Goal: Transaction & Acquisition: Purchase product/service

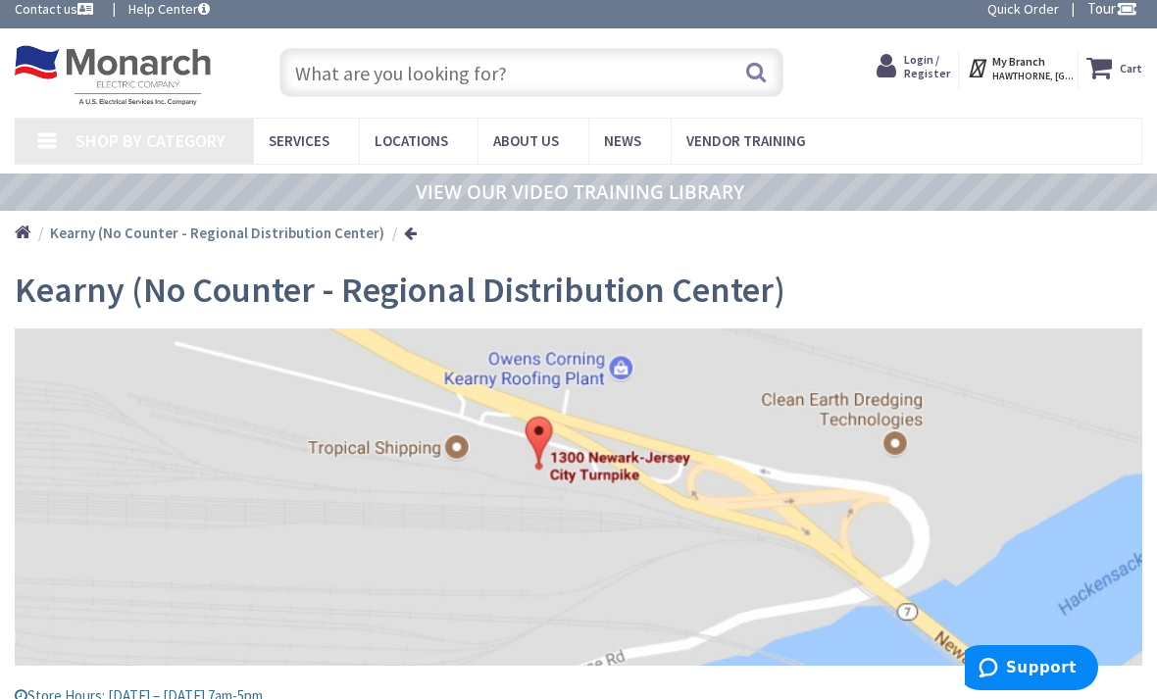
click at [659, 64] on input "text" at bounding box center [531, 72] width 505 height 49
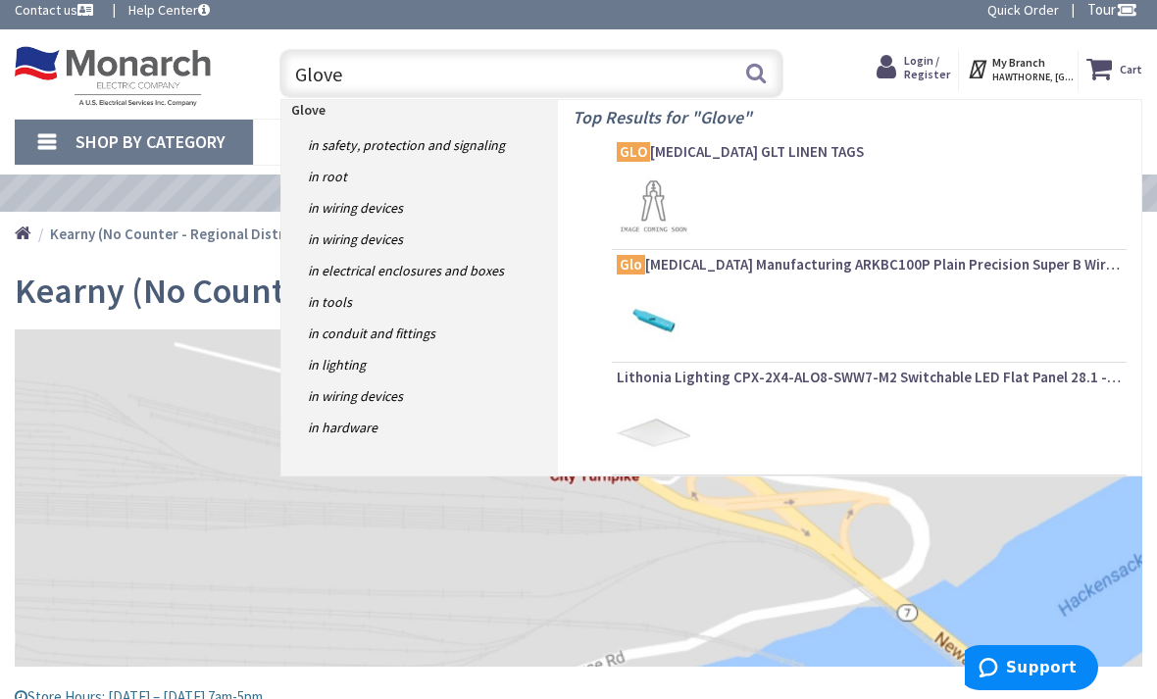
type input "Gloves"
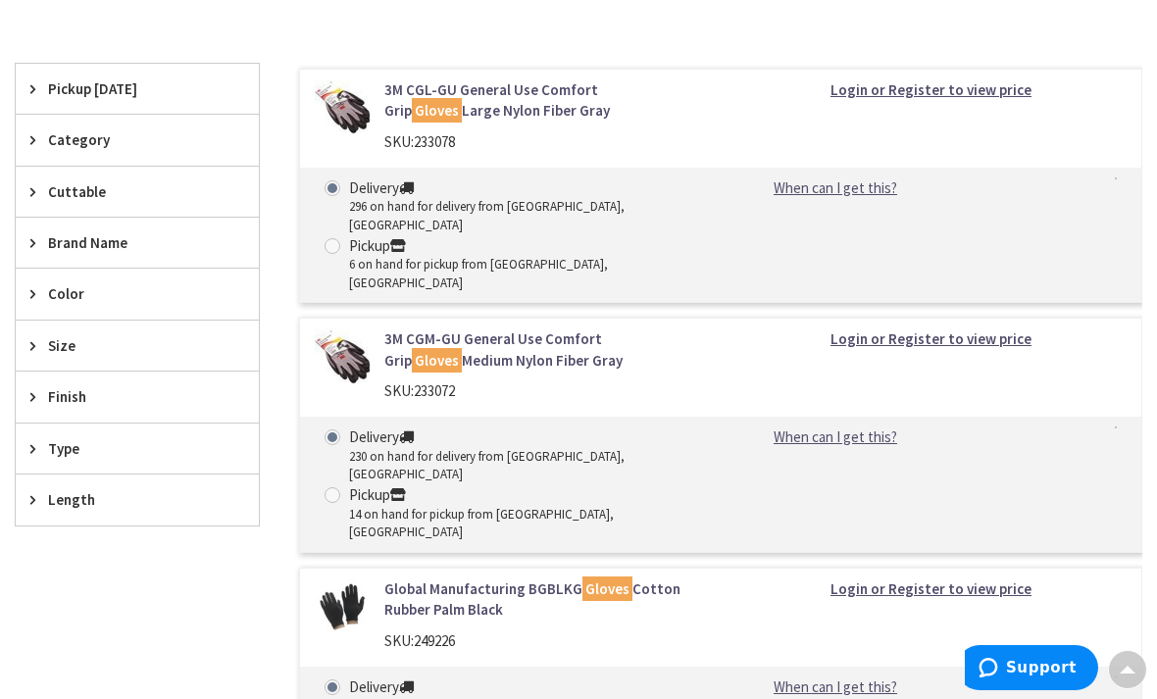
scroll to position [398, 0]
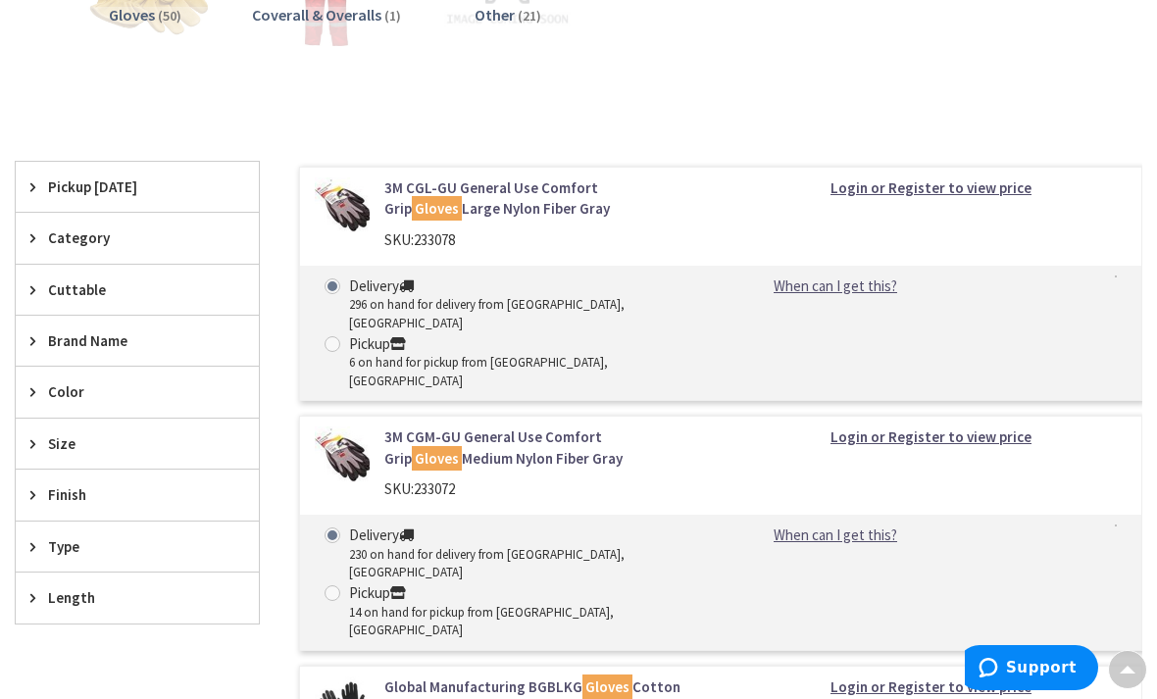
click at [47, 334] on div "Brand Name" at bounding box center [137, 341] width 243 height 50
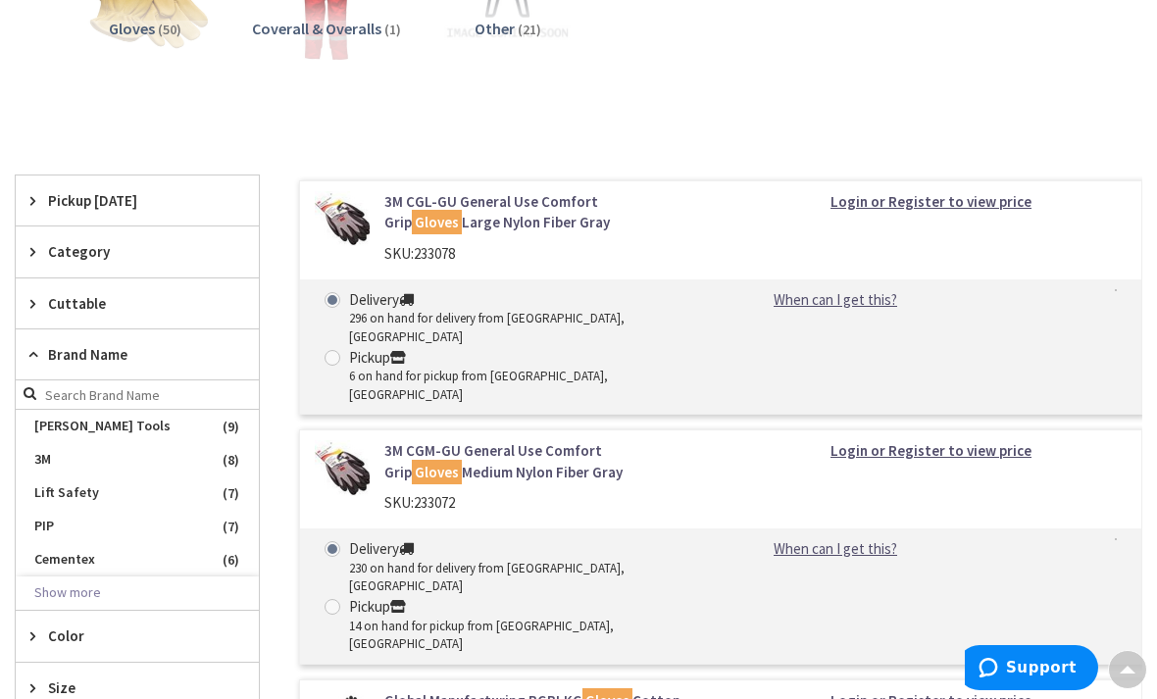
scroll to position [383, 0]
click at [49, 585] on button "Show more" at bounding box center [137, 594] width 243 height 33
click at [98, 625] on span "Global Manufacturing" at bounding box center [137, 627] width 243 height 33
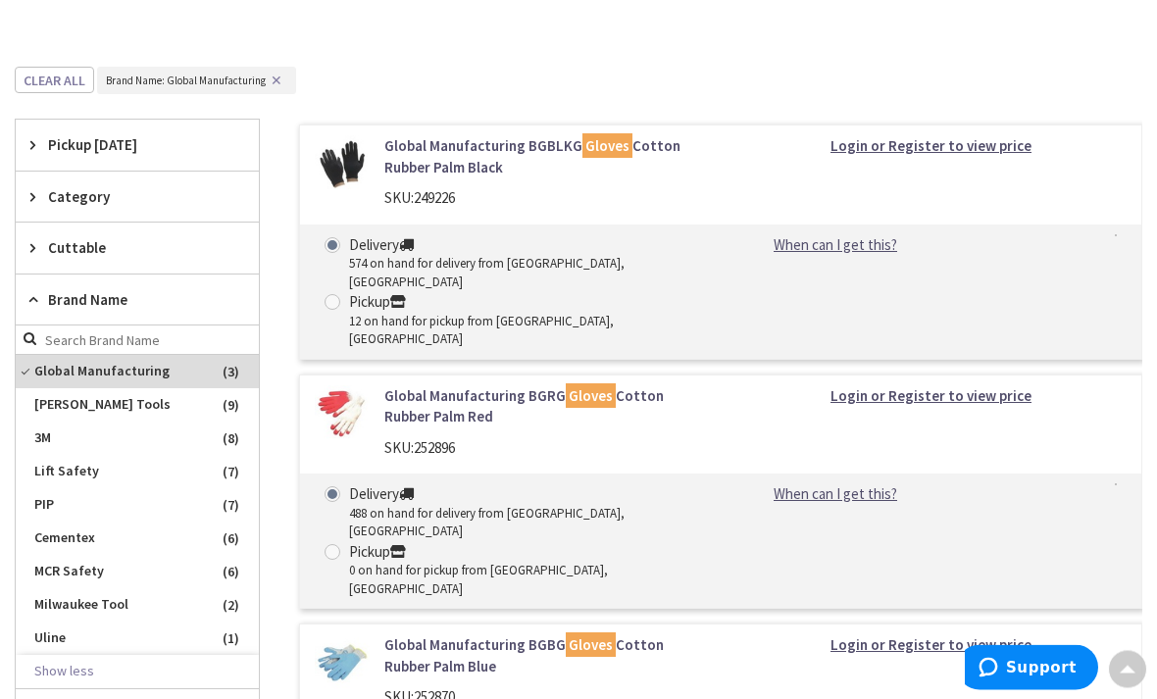
scroll to position [456, 0]
click at [727, 164] on div "Global Manufacturing BGBLKG Gloves Cotton Rubber Palm Black SKU: 249226 Login o…" at bounding box center [720, 243] width 843 height 235
click at [479, 153] on link "Global Manufacturing BGBLKG Gloves Cotton Rubber Palm Black" at bounding box center [545, 157] width 322 height 42
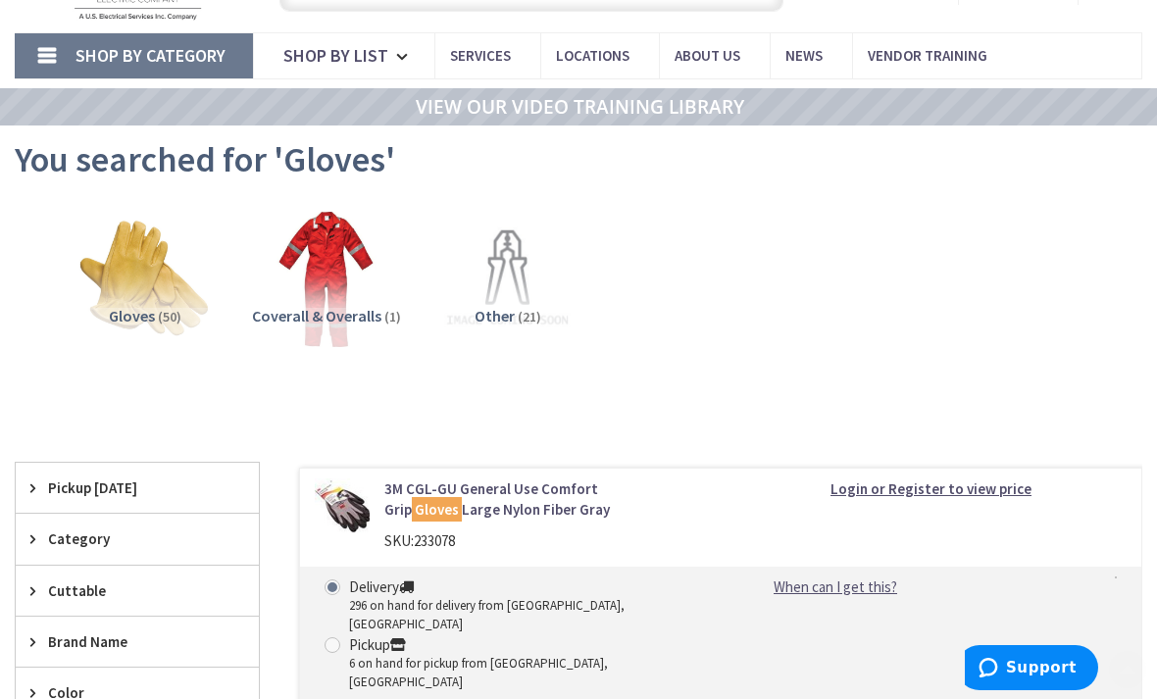
scroll to position [90, 0]
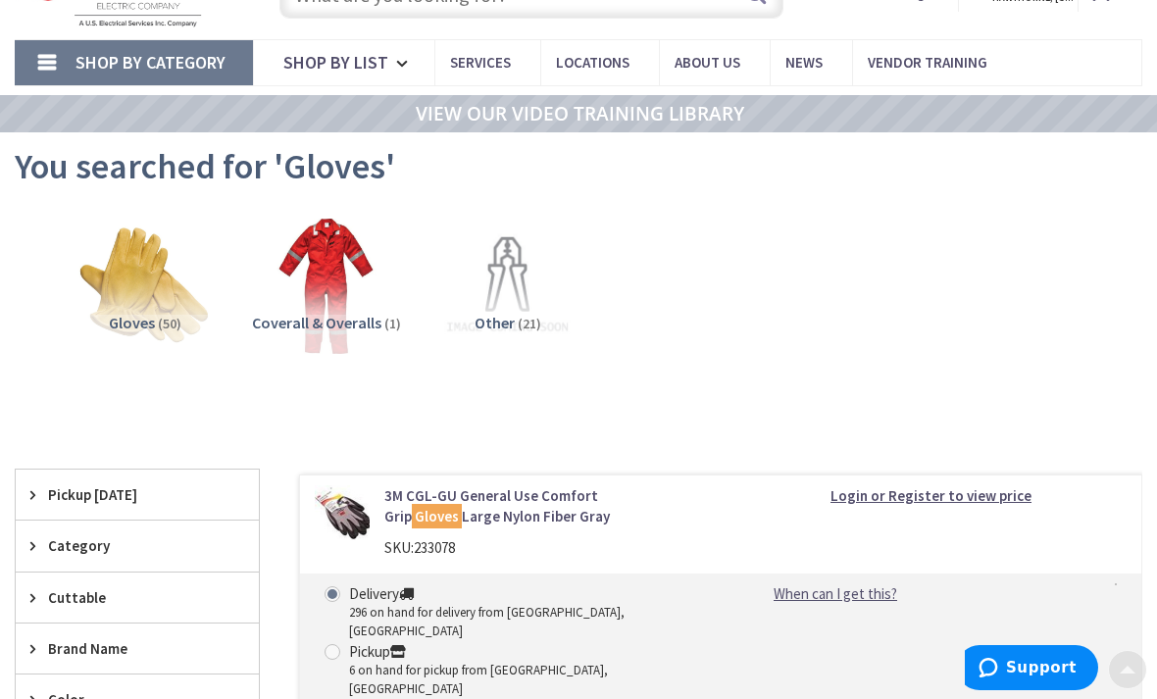
click at [136, 491] on span "Pickup [DATE]" at bounding box center [128, 494] width 160 height 21
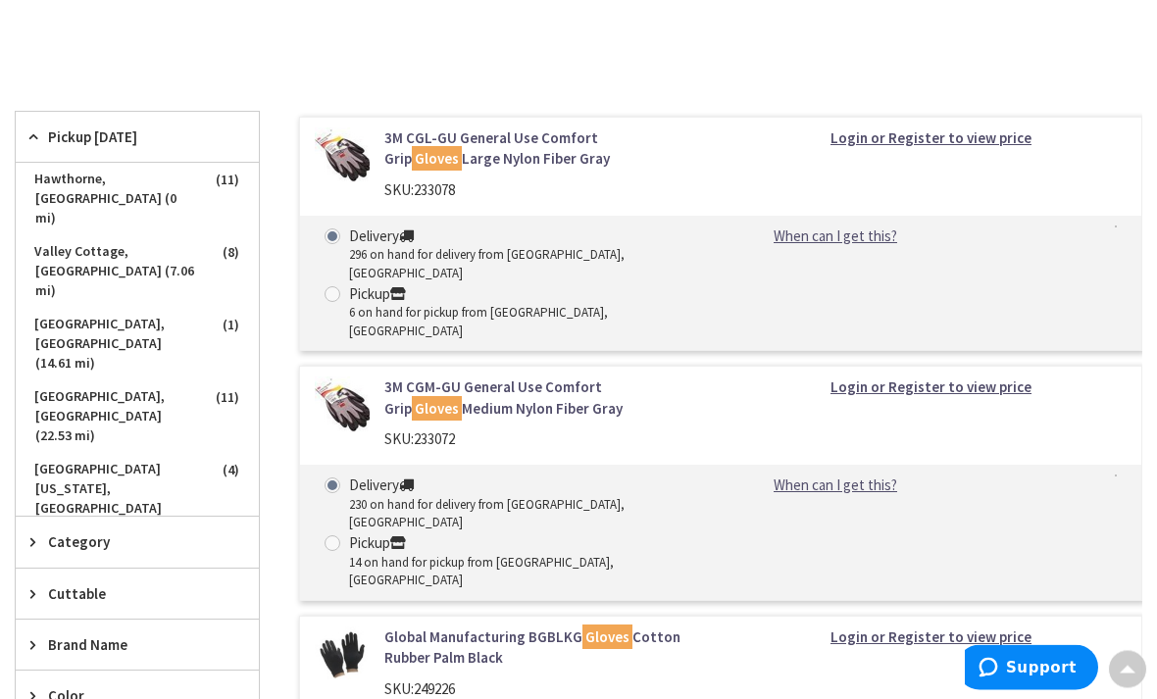
scroll to position [452, 0]
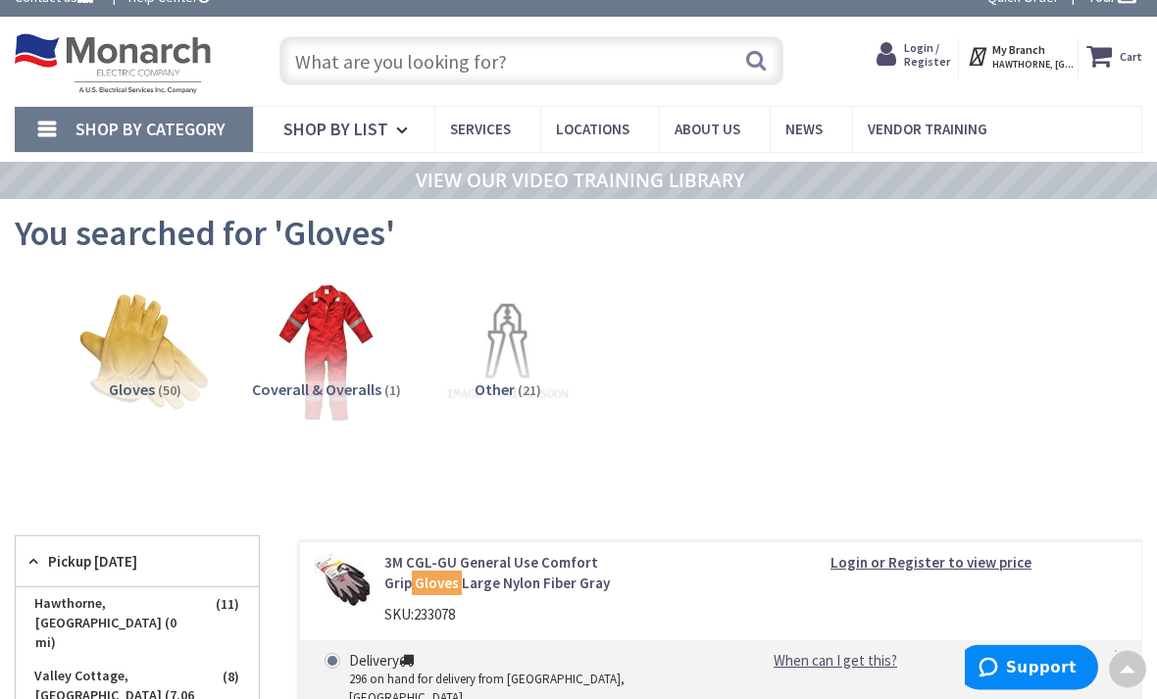
scroll to position [0, 0]
